Goal: Transaction & Acquisition: Subscribe to service/newsletter

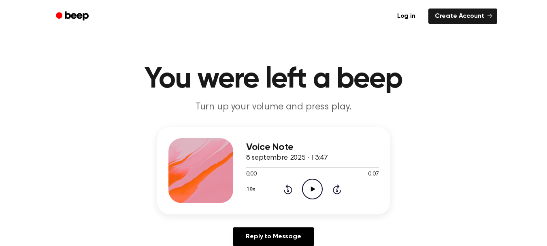
click at [306, 183] on icon "Play Audio" at bounding box center [312, 189] width 21 height 21
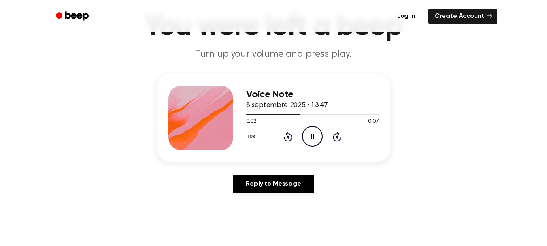
scroll to position [53, 0]
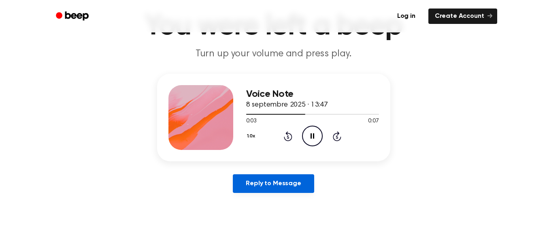
click at [269, 183] on link "Reply to Message" at bounding box center [273, 183] width 81 height 19
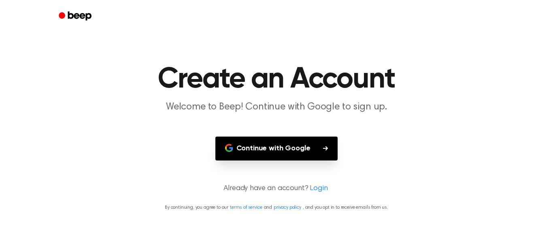
click at [276, 156] on button "Continue with Google" at bounding box center [276, 149] width 123 height 24
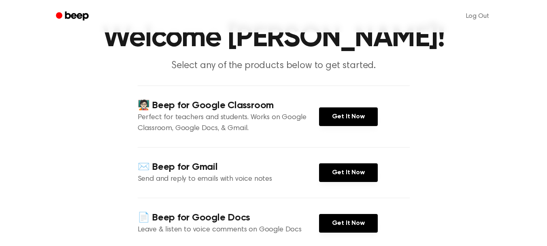
scroll to position [42, 0]
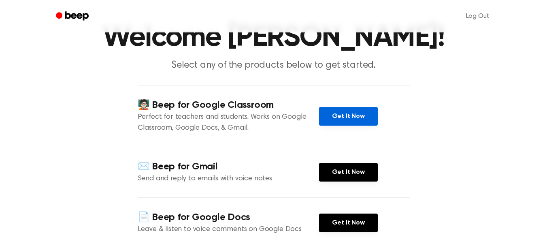
click at [324, 115] on link "Get It Now" at bounding box center [348, 116] width 59 height 19
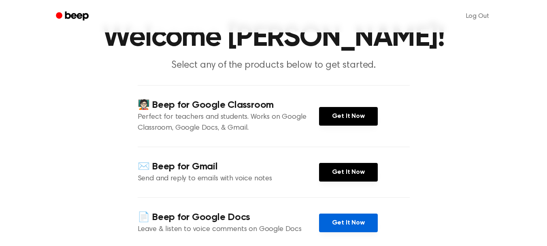
click at [344, 222] on link "Get It Now" at bounding box center [348, 222] width 59 height 19
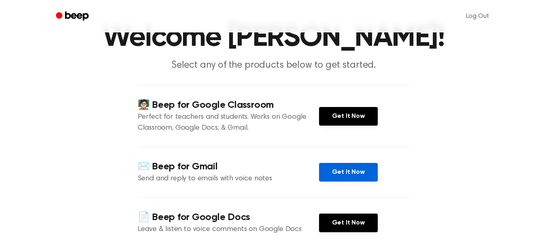
click at [347, 174] on link "Get It Now" at bounding box center [348, 172] width 59 height 19
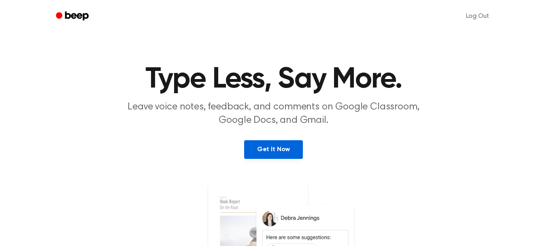
click at [280, 152] on link "Get It Now" at bounding box center [273, 149] width 59 height 19
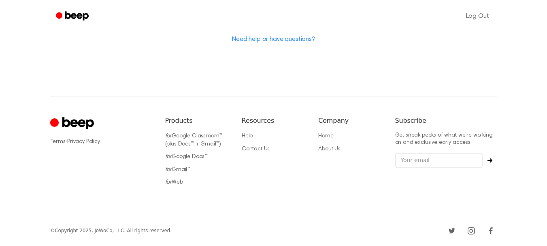
scroll to position [284, 0]
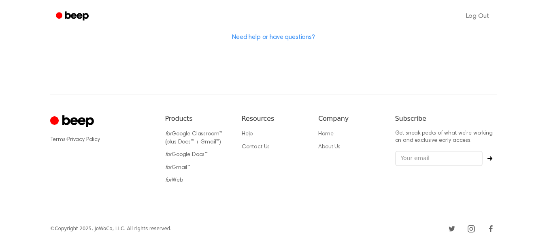
click at [297, 97] on div "Terms · Privacy Policy Products for Google Classroom™ (plus Docs™ + Gmail™) for…" at bounding box center [273, 151] width 447 height 115
click at [298, 97] on div "Terms · Privacy Policy Products for Google Classroom™ (plus Docs™ + Gmail™) for…" at bounding box center [273, 151] width 447 height 115
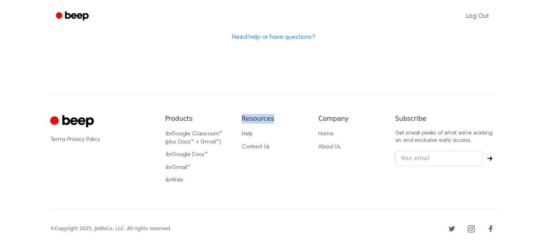
click at [298, 97] on div "Terms · Privacy Policy Products for Google Classroom™ (plus Docs™ + Gmail™) for…" at bounding box center [273, 151] width 447 height 115
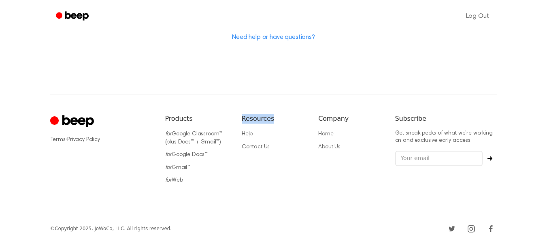
drag, startPoint x: 298, startPoint y: 97, endPoint x: 301, endPoint y: 82, distance: 15.3
click at [298, 97] on div "Terms · Privacy Policy Products for Google Classroom™ (plus Docs™ + Gmail™) for…" at bounding box center [273, 151] width 447 height 115
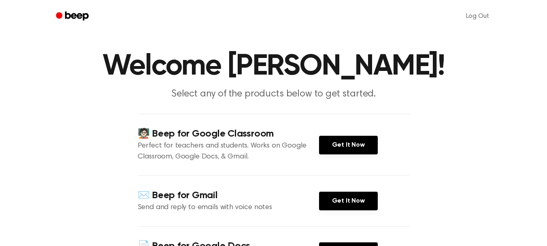
scroll to position [12, 0]
